Goal: Navigation & Orientation: Find specific page/section

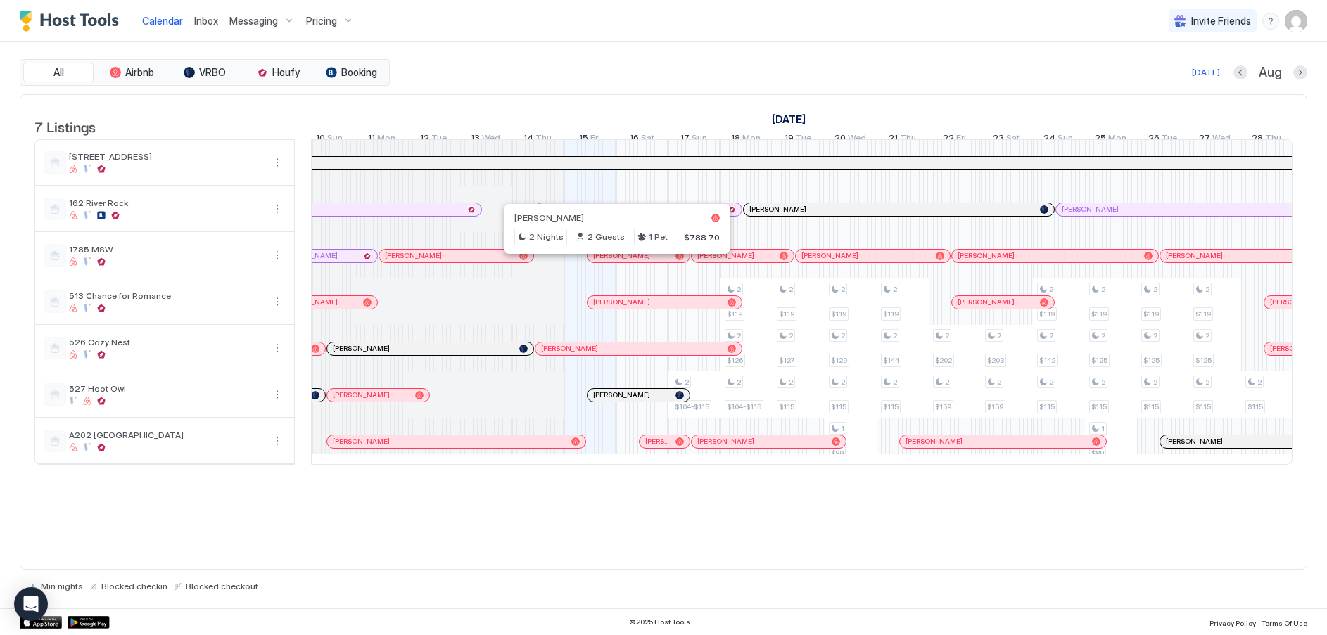
click at [615, 262] on div at bounding box center [614, 255] width 11 height 11
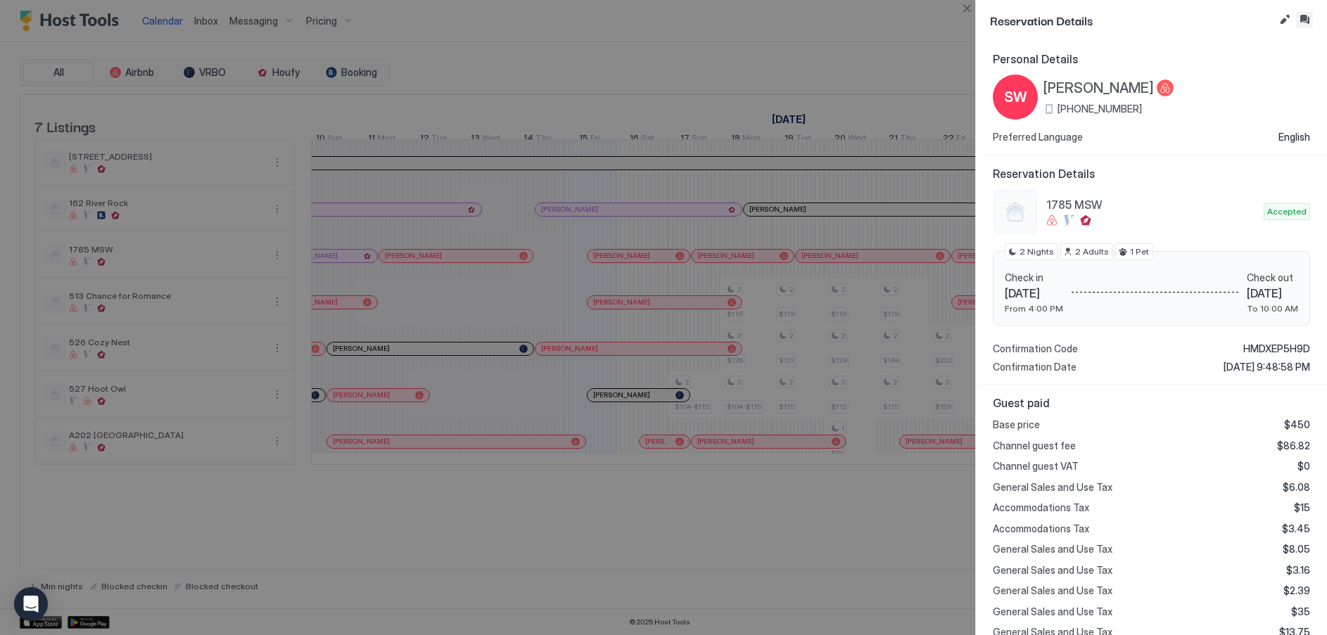
click at [1305, 20] on button "Inbox" at bounding box center [1304, 19] width 17 height 17
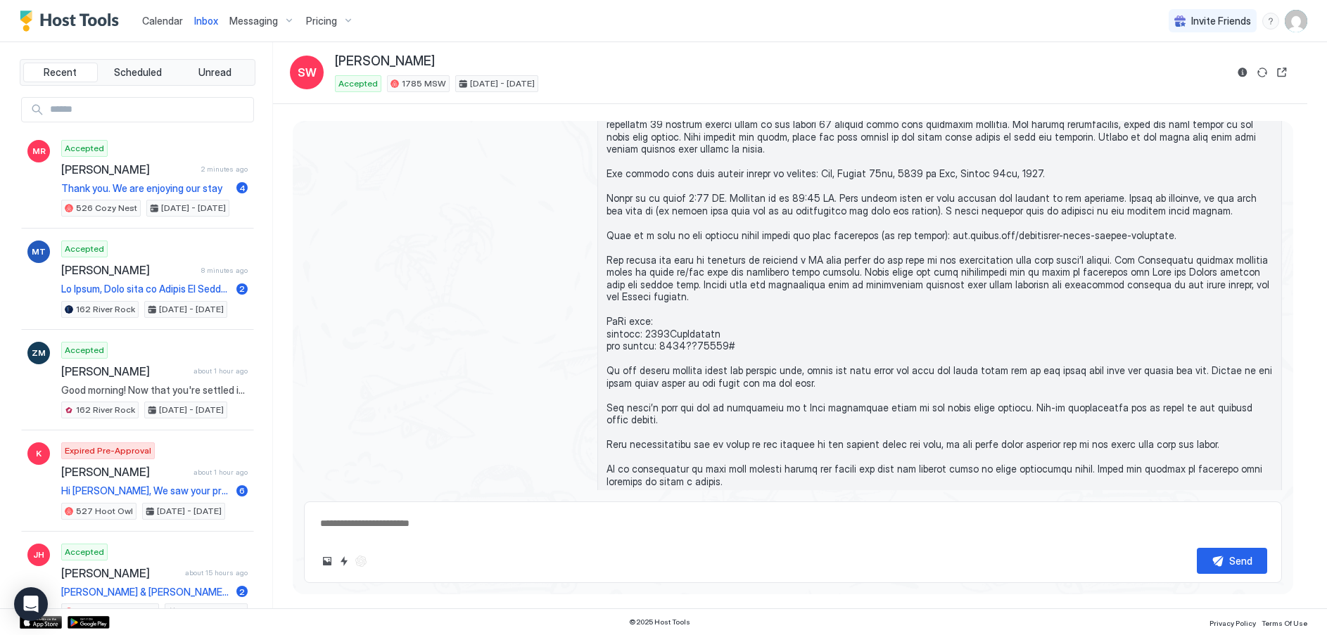
scroll to position [973, 0]
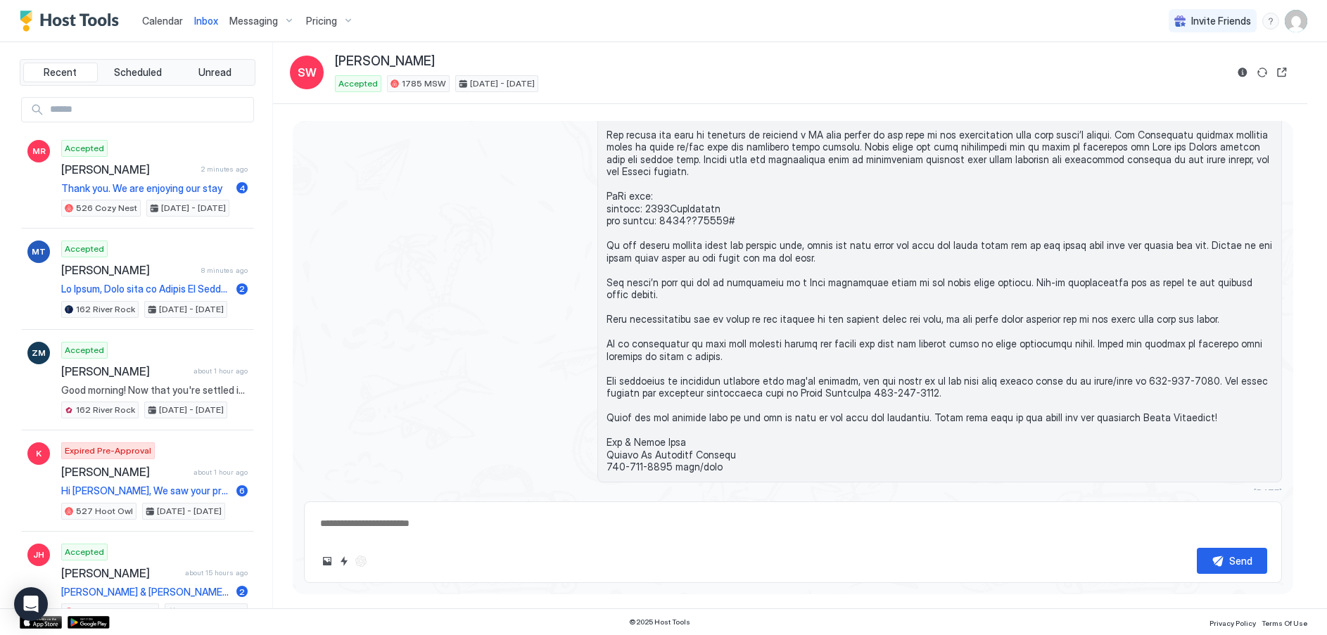
click at [167, 17] on span "Calendar" at bounding box center [162, 21] width 41 height 12
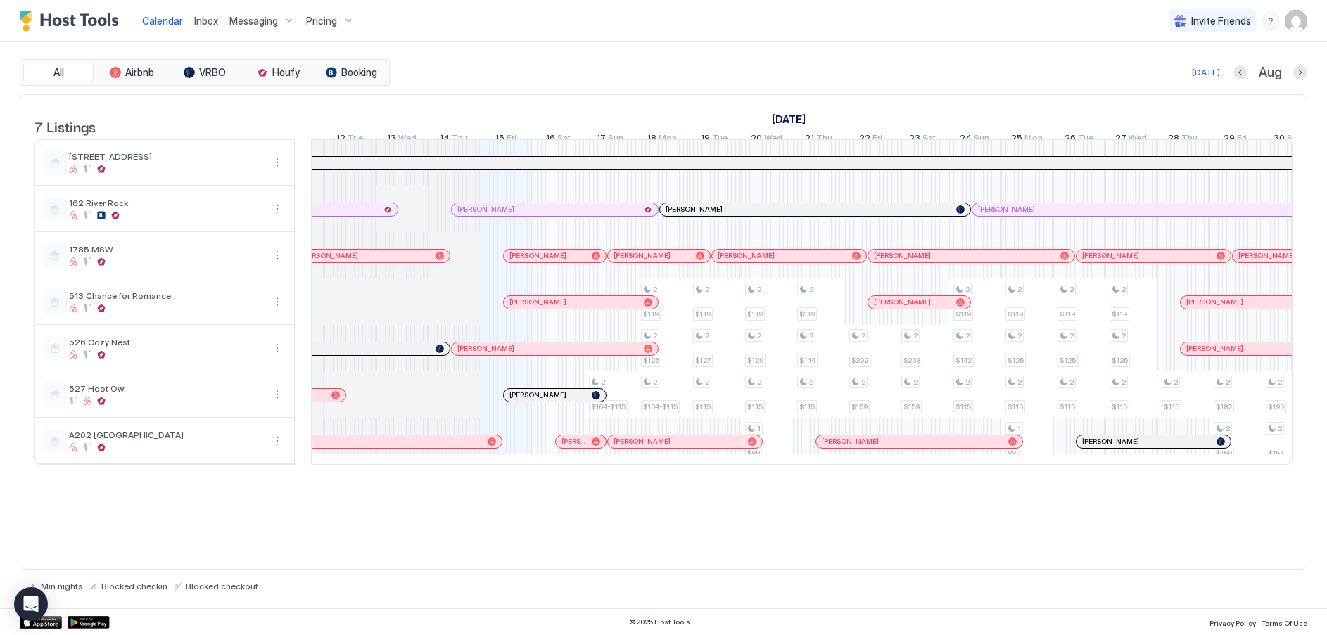
scroll to position [0, 580]
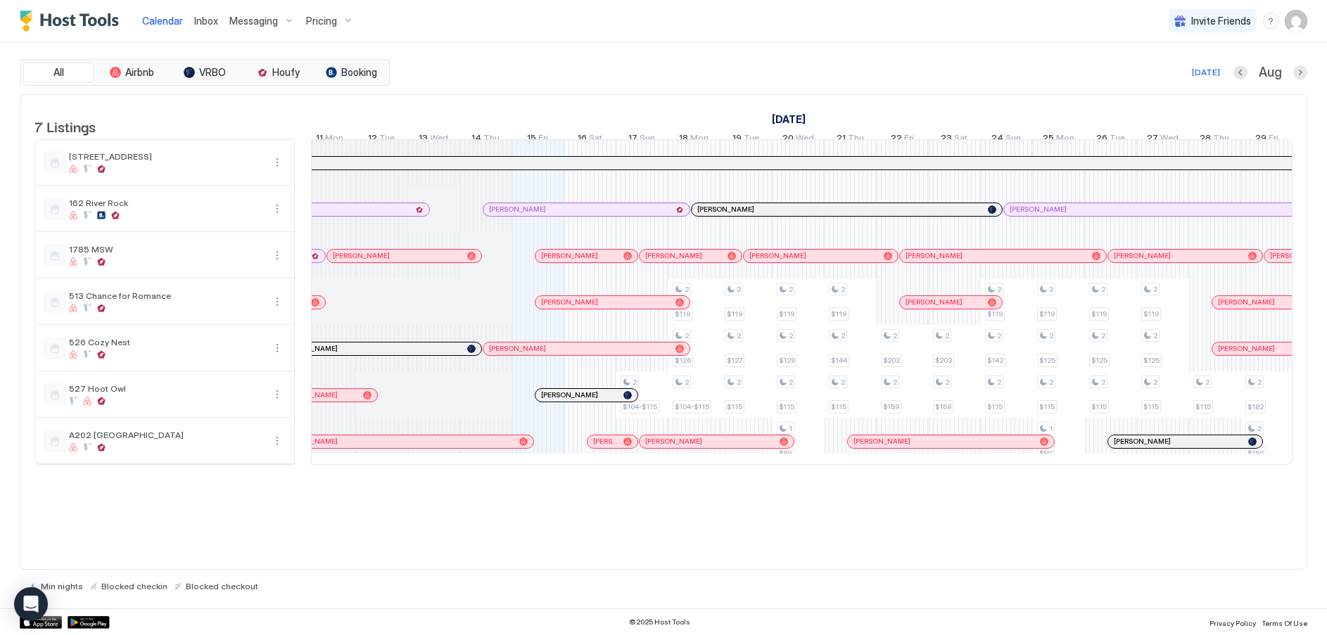
click at [579, 262] on div at bounding box center [578, 255] width 11 height 11
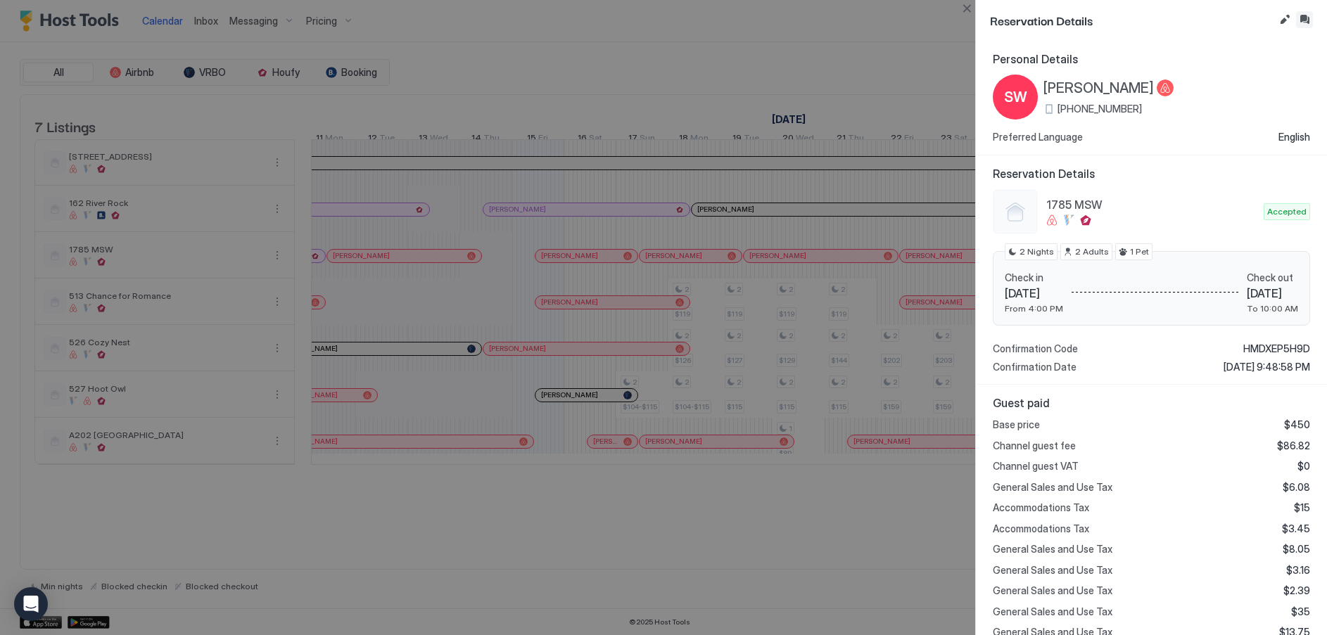
click at [1305, 16] on button "Inbox" at bounding box center [1304, 19] width 17 height 17
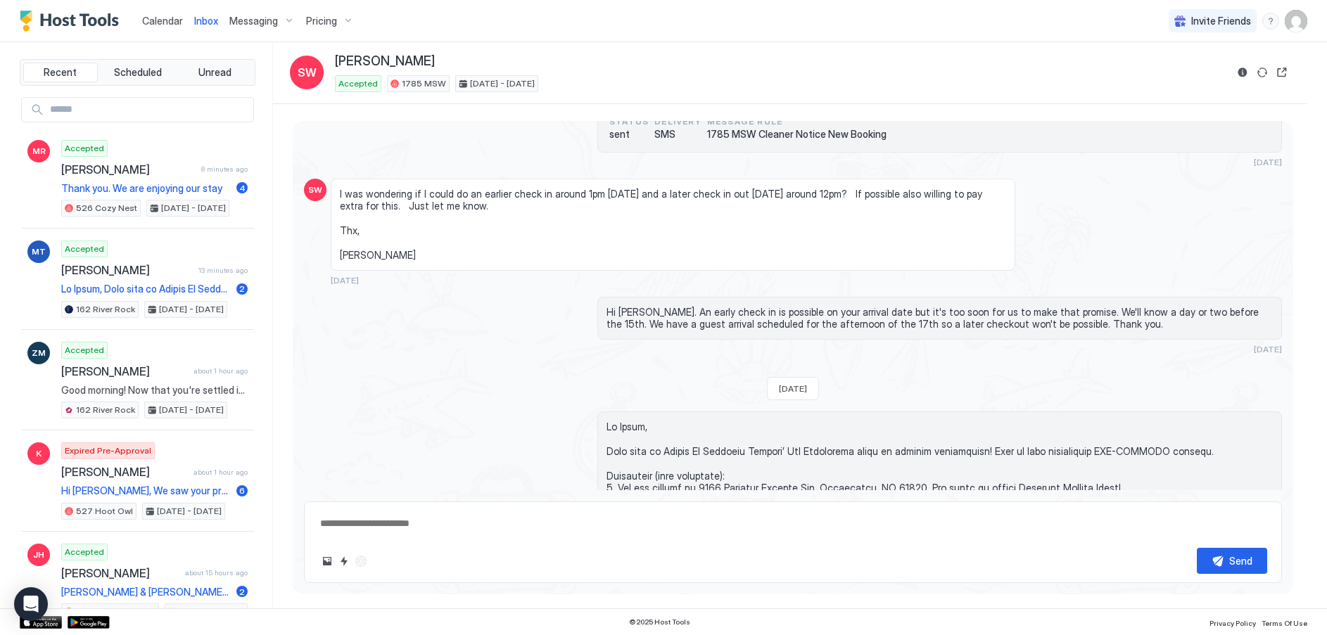
scroll to position [269, 0]
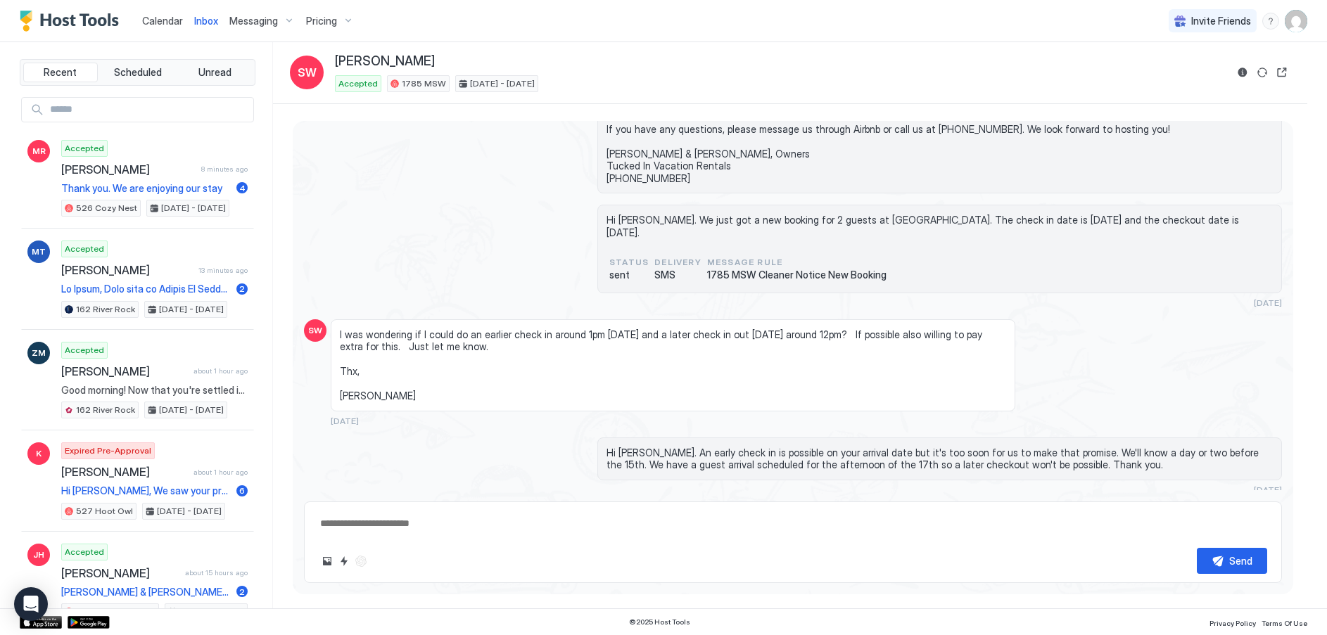
click at [164, 23] on span "Calendar" at bounding box center [162, 21] width 41 height 12
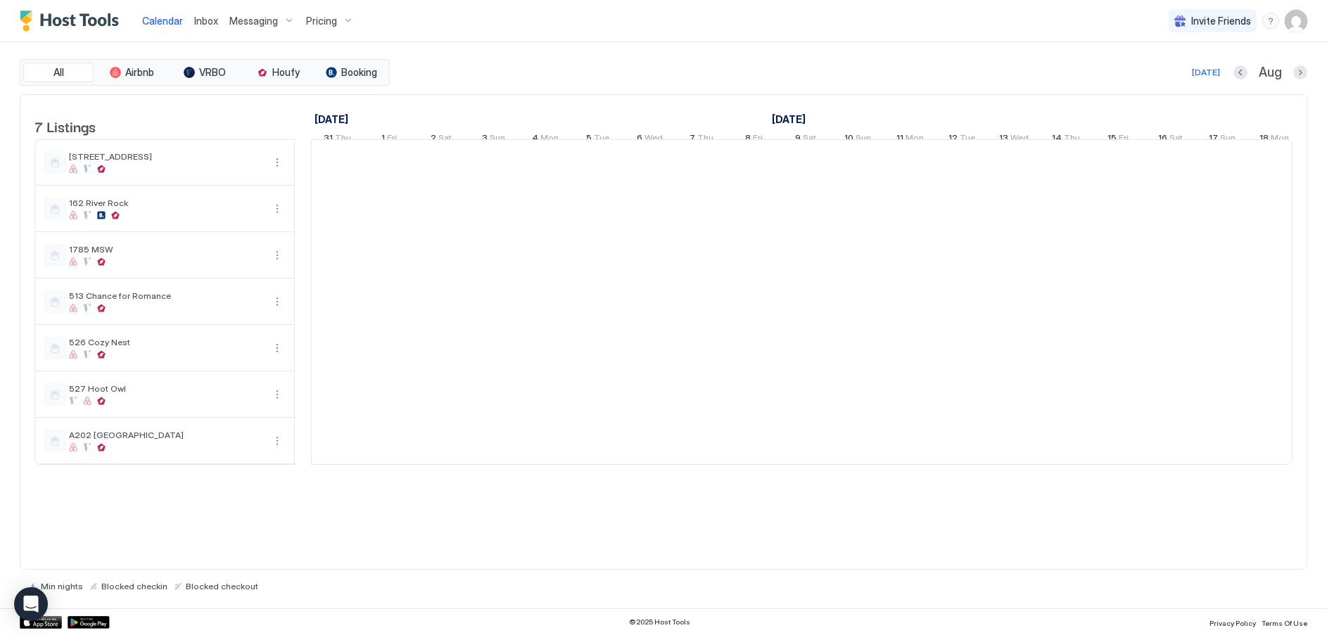
scroll to position [0, 782]
